Goal: Information Seeking & Learning: Learn about a topic

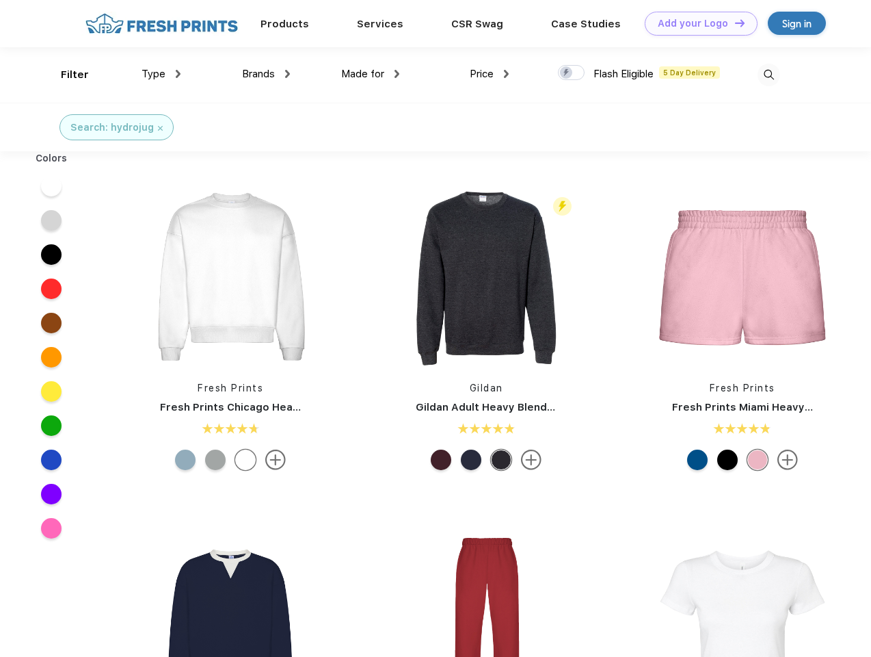
scroll to position [1, 0]
click at [696, 23] on link "Add your Logo Design Tool" at bounding box center [701, 24] width 113 height 24
click at [0, 0] on div "Design Tool" at bounding box center [0, 0] width 0 height 0
click at [734, 23] on link "Add your Logo Design Tool" at bounding box center [701, 24] width 113 height 24
click at [66, 75] on div "Filter" at bounding box center [75, 75] width 28 height 16
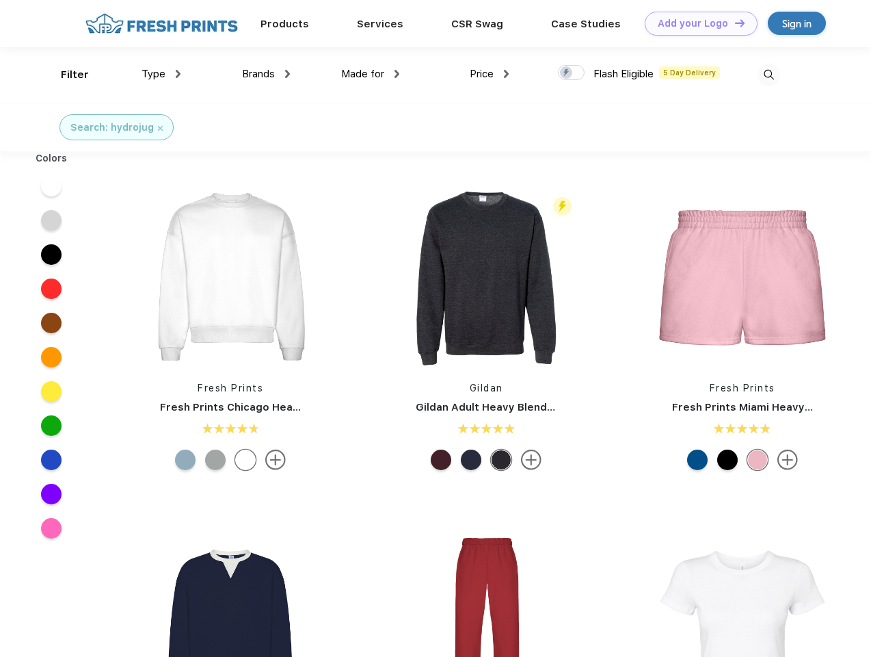
click at [161, 74] on span "Type" at bounding box center [154, 74] width 24 height 12
click at [266, 74] on span "Brands" at bounding box center [258, 74] width 33 height 12
click at [371, 74] on span "Made for" at bounding box center [362, 74] width 43 height 12
click at [490, 74] on span "Price" at bounding box center [482, 74] width 24 height 12
click at [572, 73] on div at bounding box center [571, 72] width 27 height 15
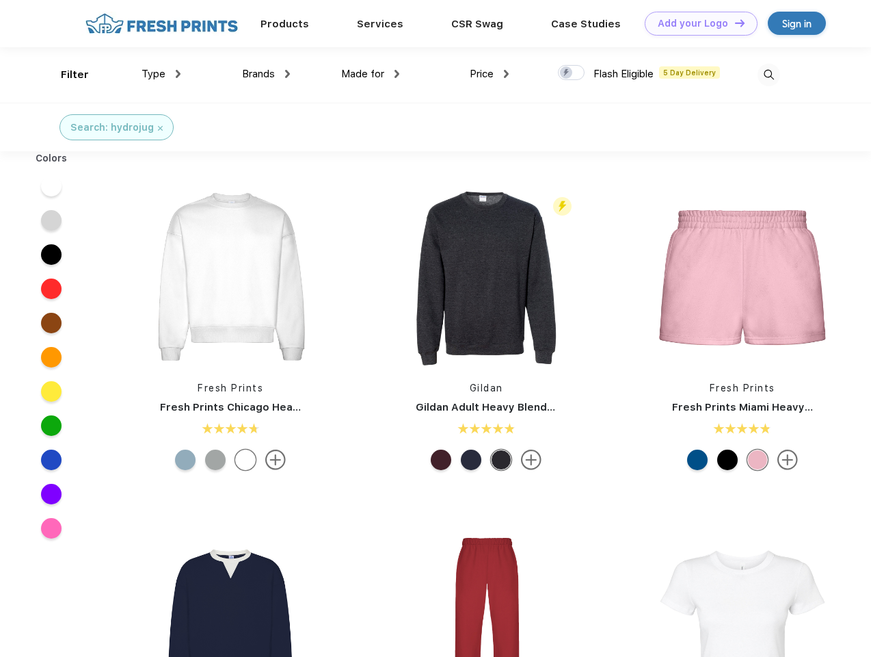
click at [567, 73] on input "checkbox" at bounding box center [562, 68] width 9 height 9
click at [769, 75] on img at bounding box center [769, 75] width 23 height 23
